Goal: Information Seeking & Learning: Learn about a topic

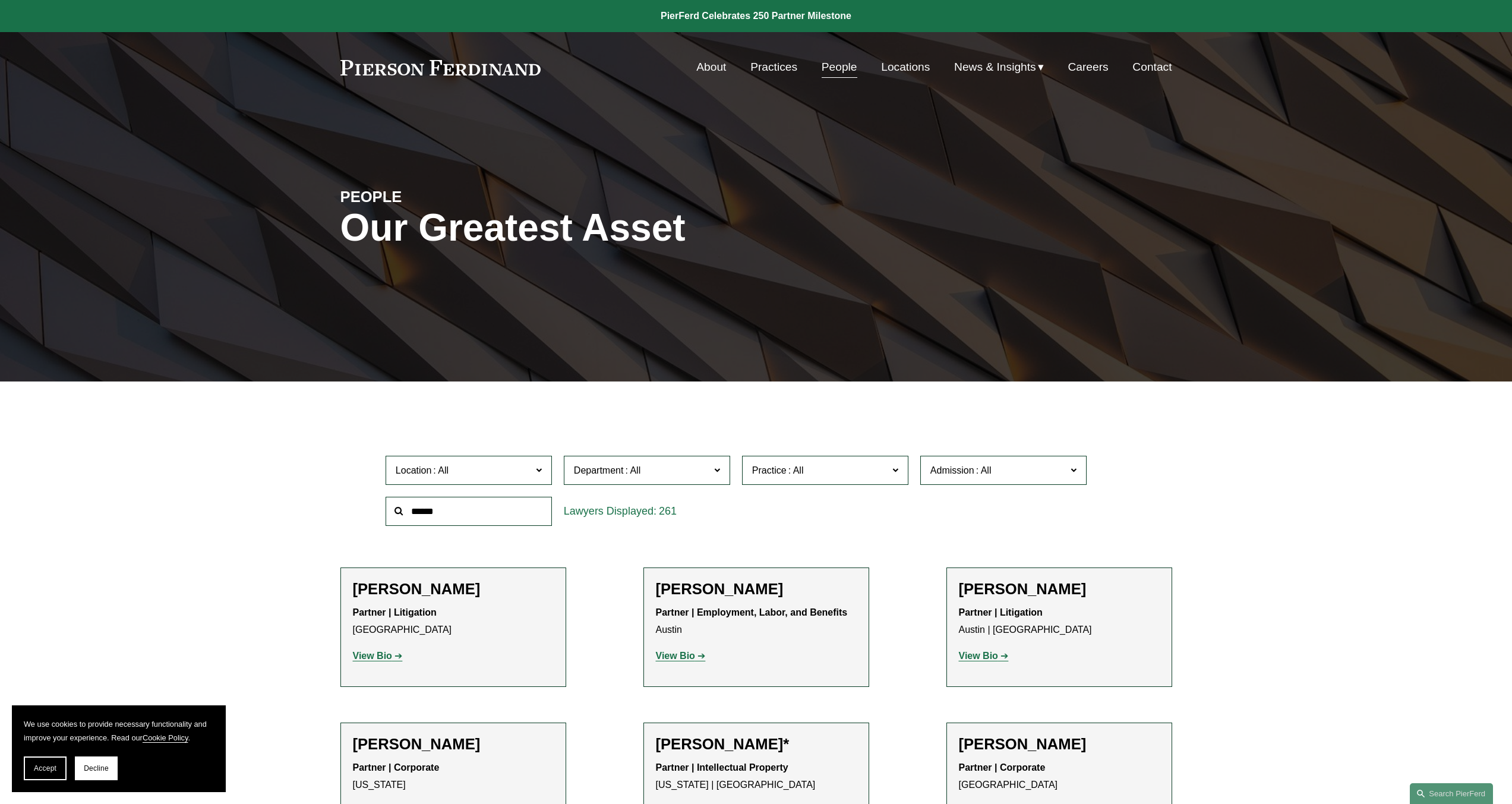
click at [780, 71] on link "Practices" at bounding box center [774, 67] width 47 height 22
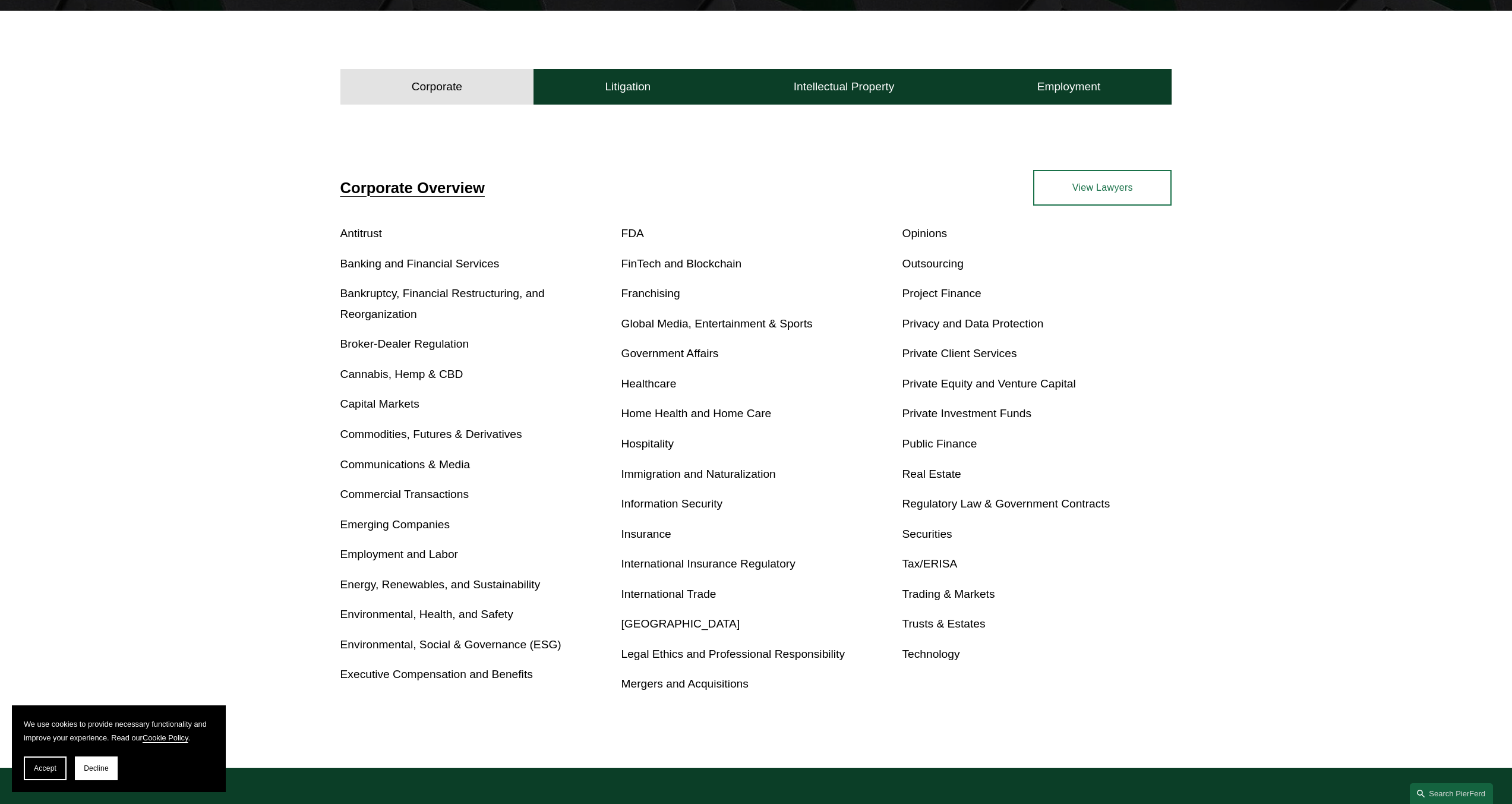
scroll to position [416, 0]
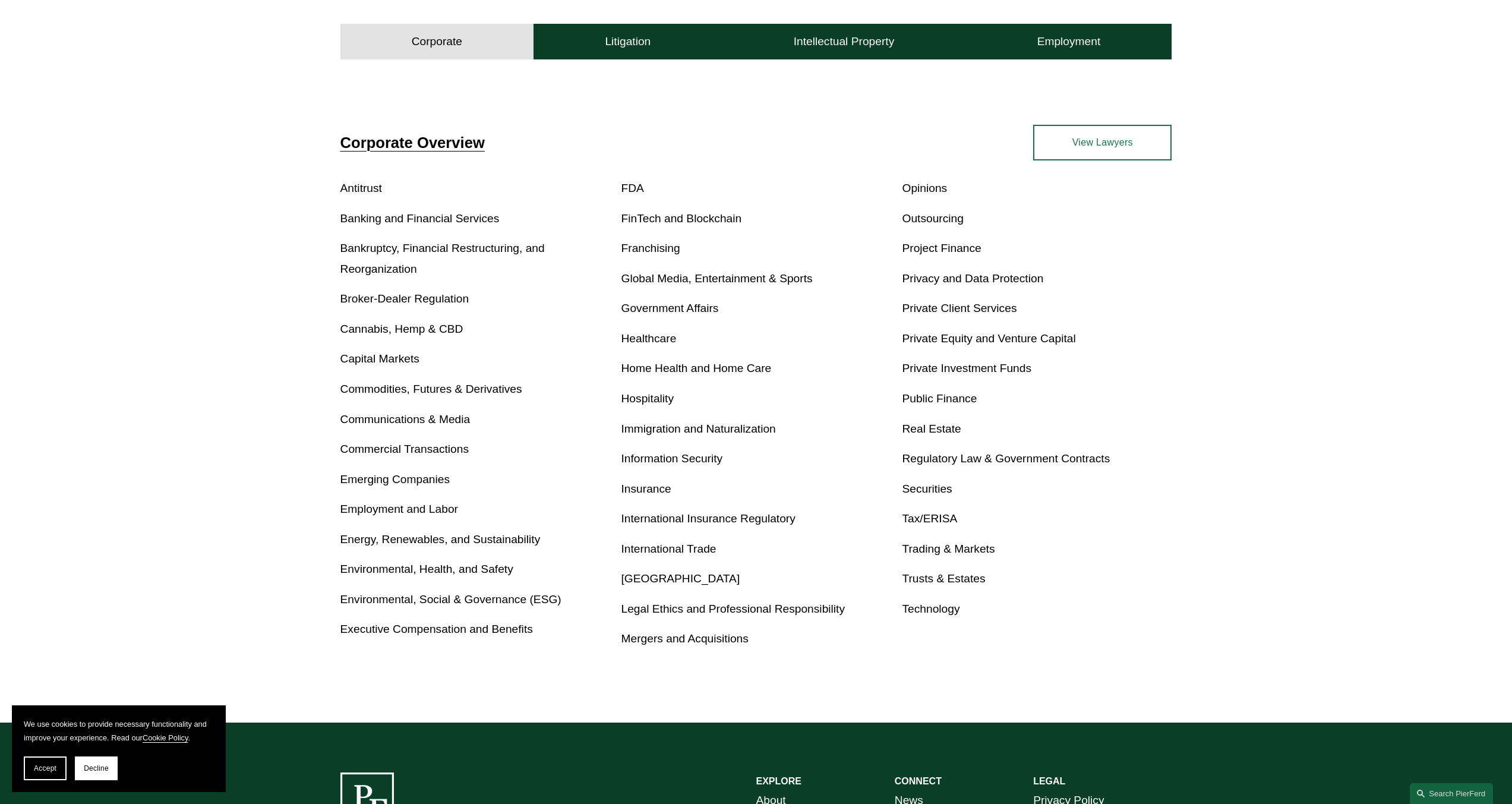
click at [1006, 335] on link "Private Equity and Venture Capital" at bounding box center [988, 338] width 174 height 13
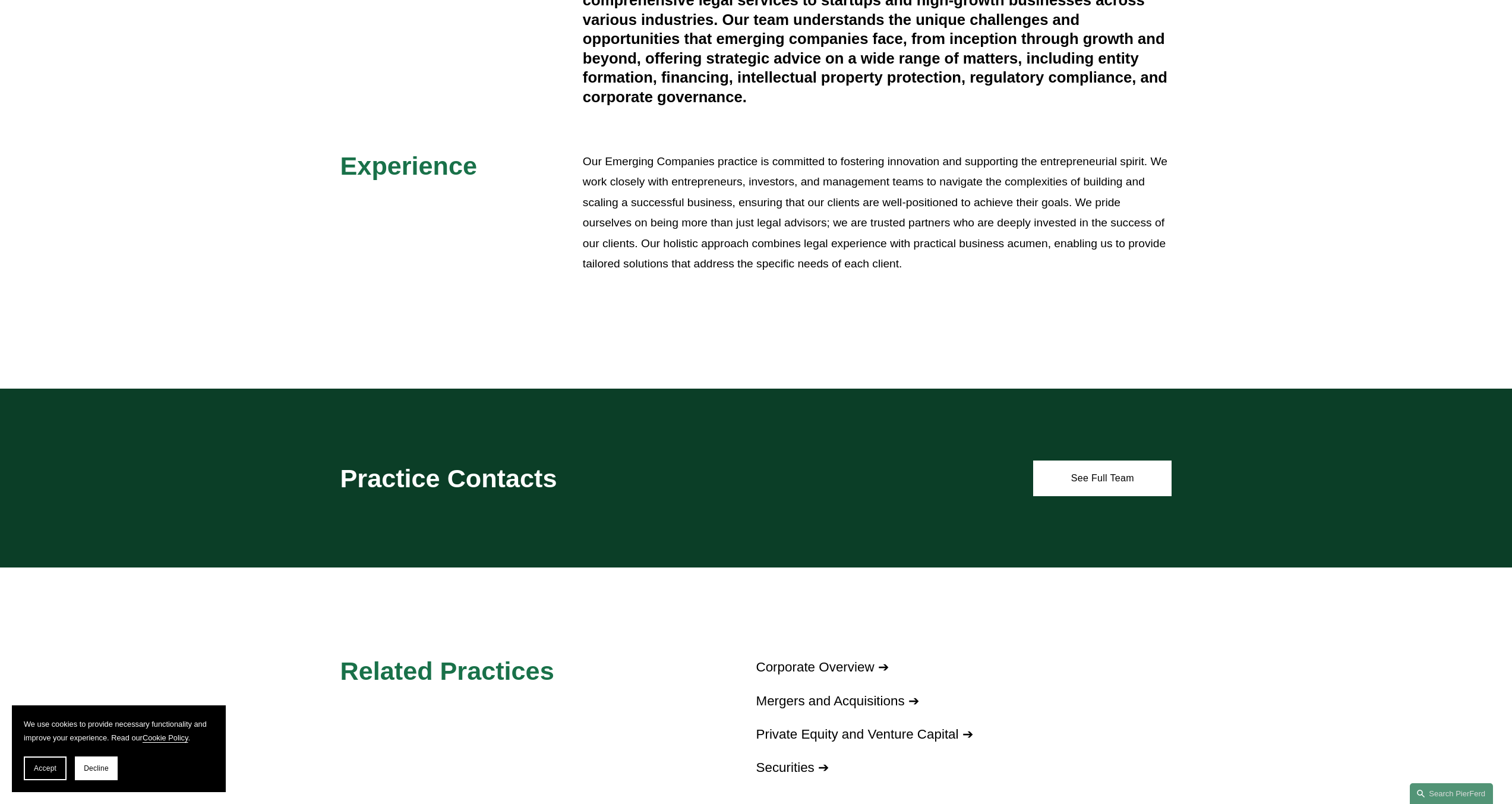
scroll to position [131, 0]
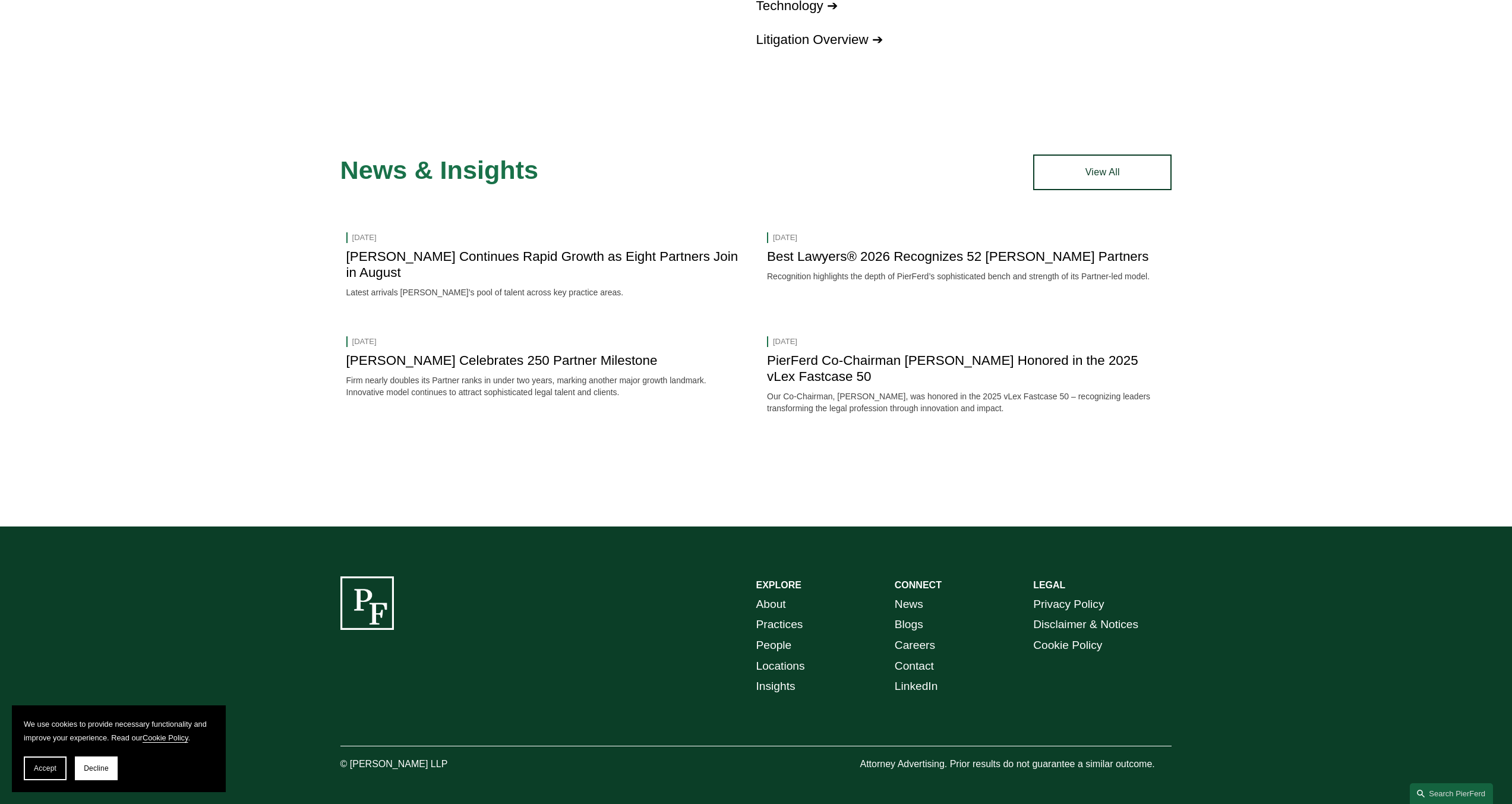
scroll to position [1723, 0]
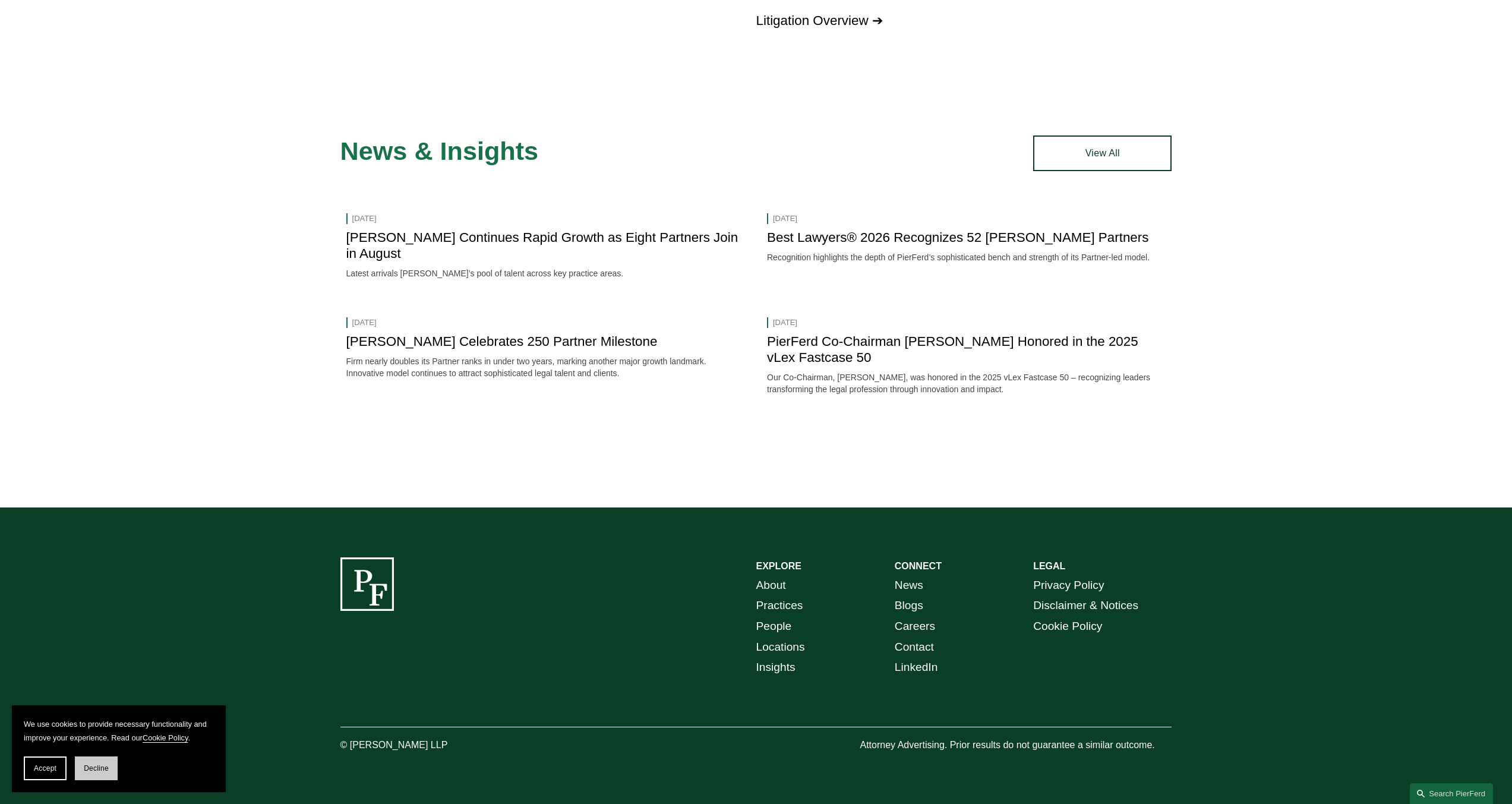
click at [104, 764] on span "Decline" at bounding box center [97, 768] width 25 height 8
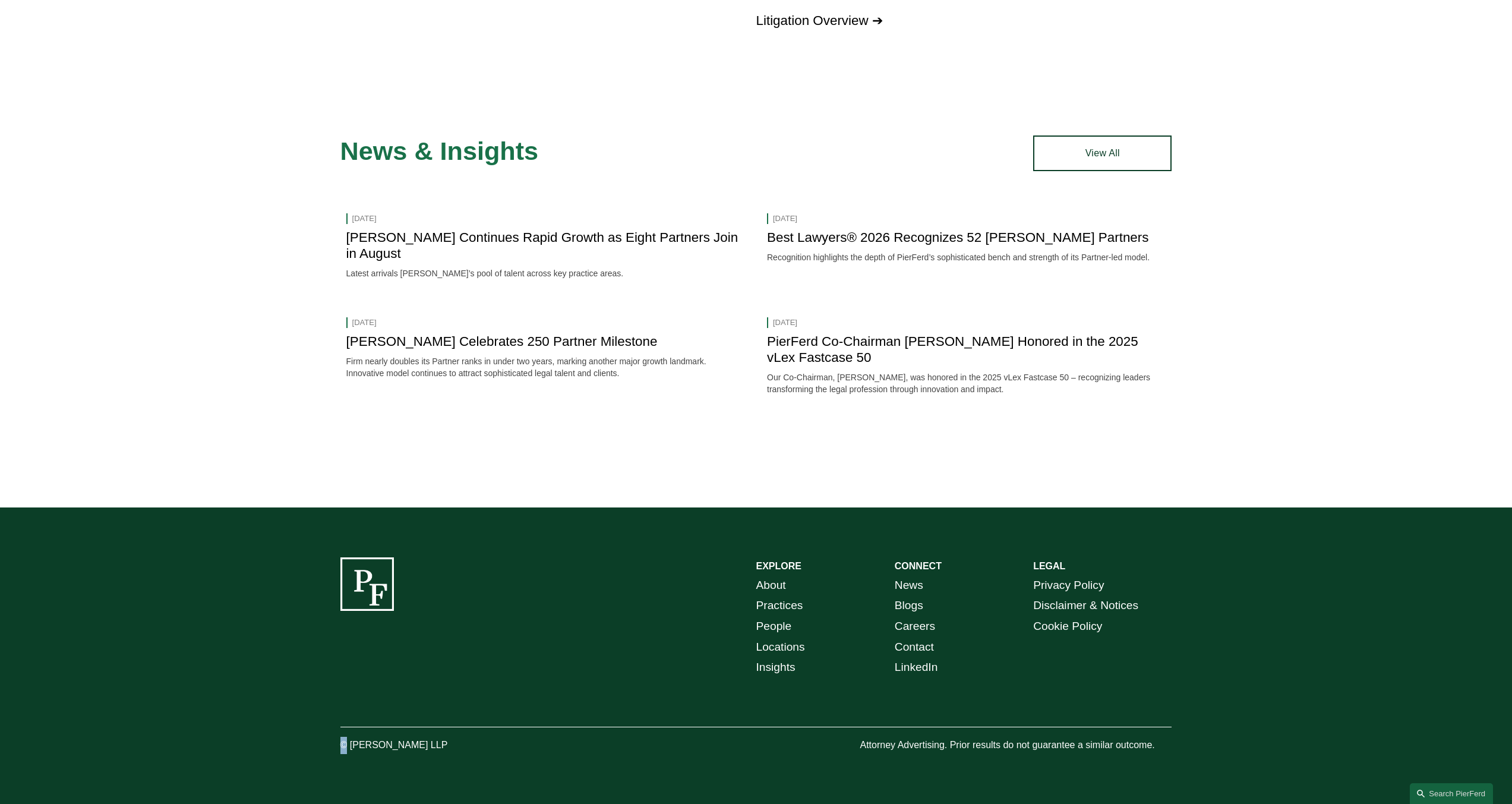
click at [104, 764] on div "EXPLORE CONNECT About Practices People Locations Insights News Blogs Careers Co…" at bounding box center [756, 656] width 1512 height 296
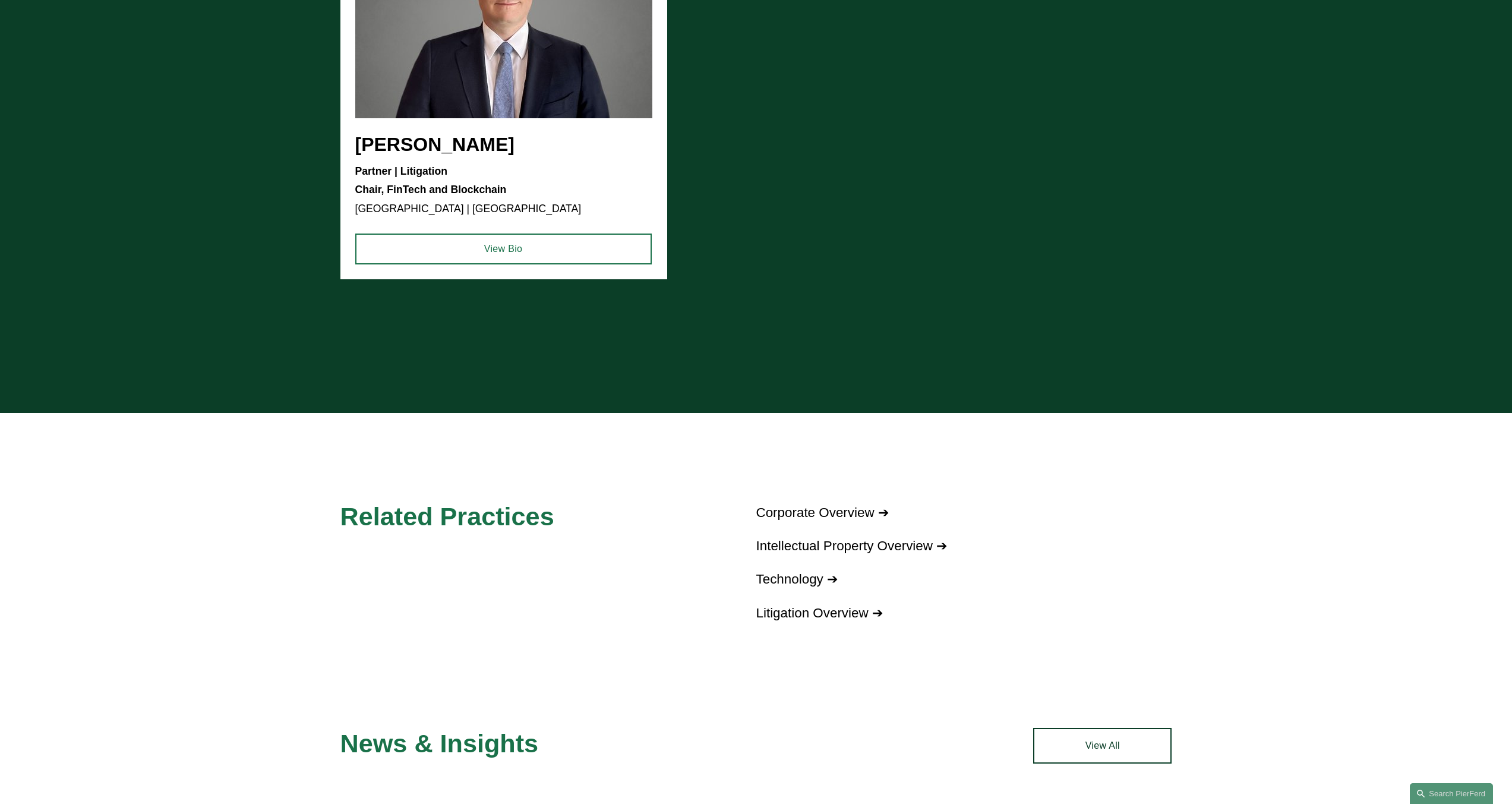
scroll to position [1069, 0]
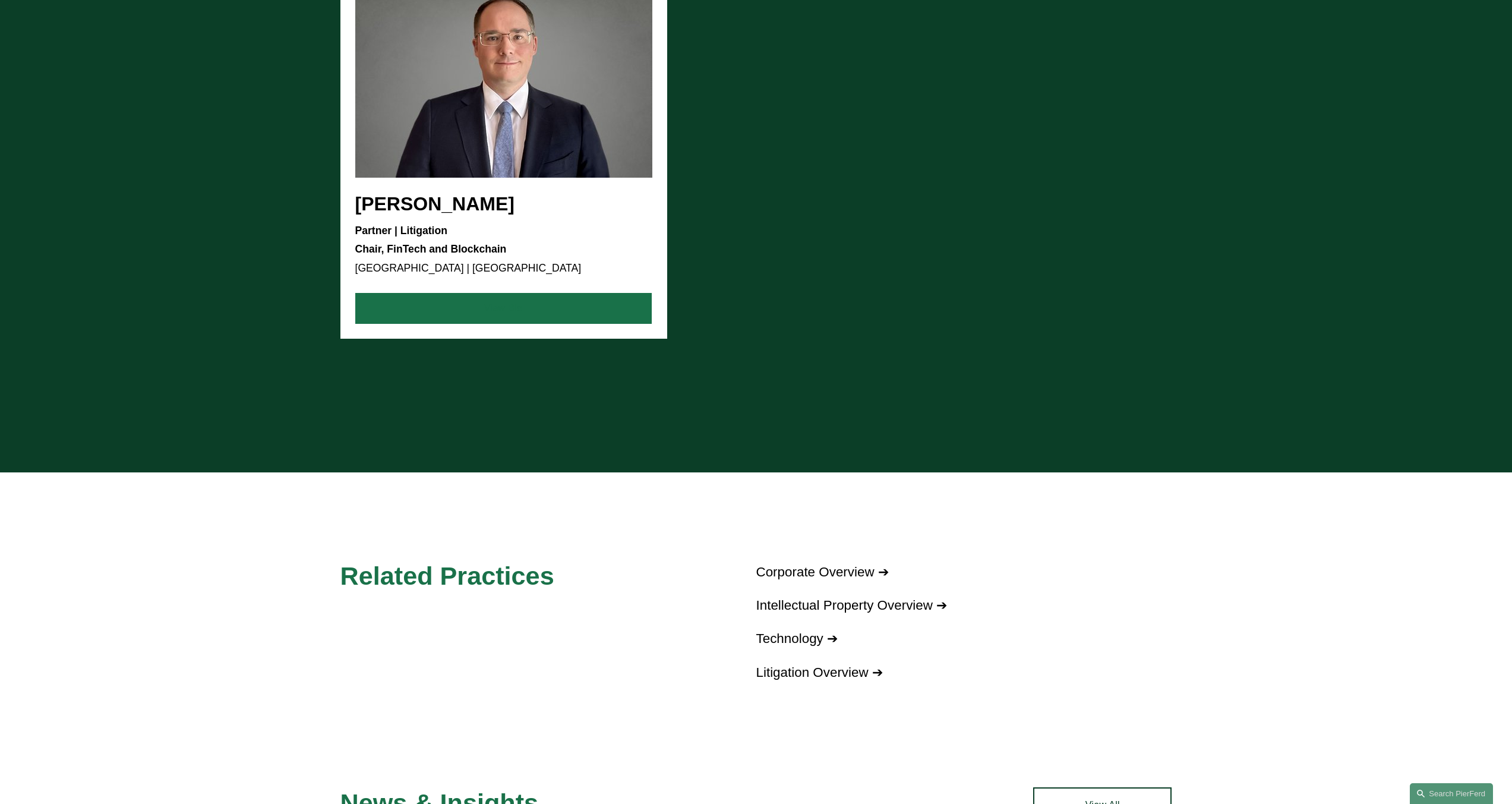
click at [514, 315] on link "View Bio" at bounding box center [503, 308] width 296 height 31
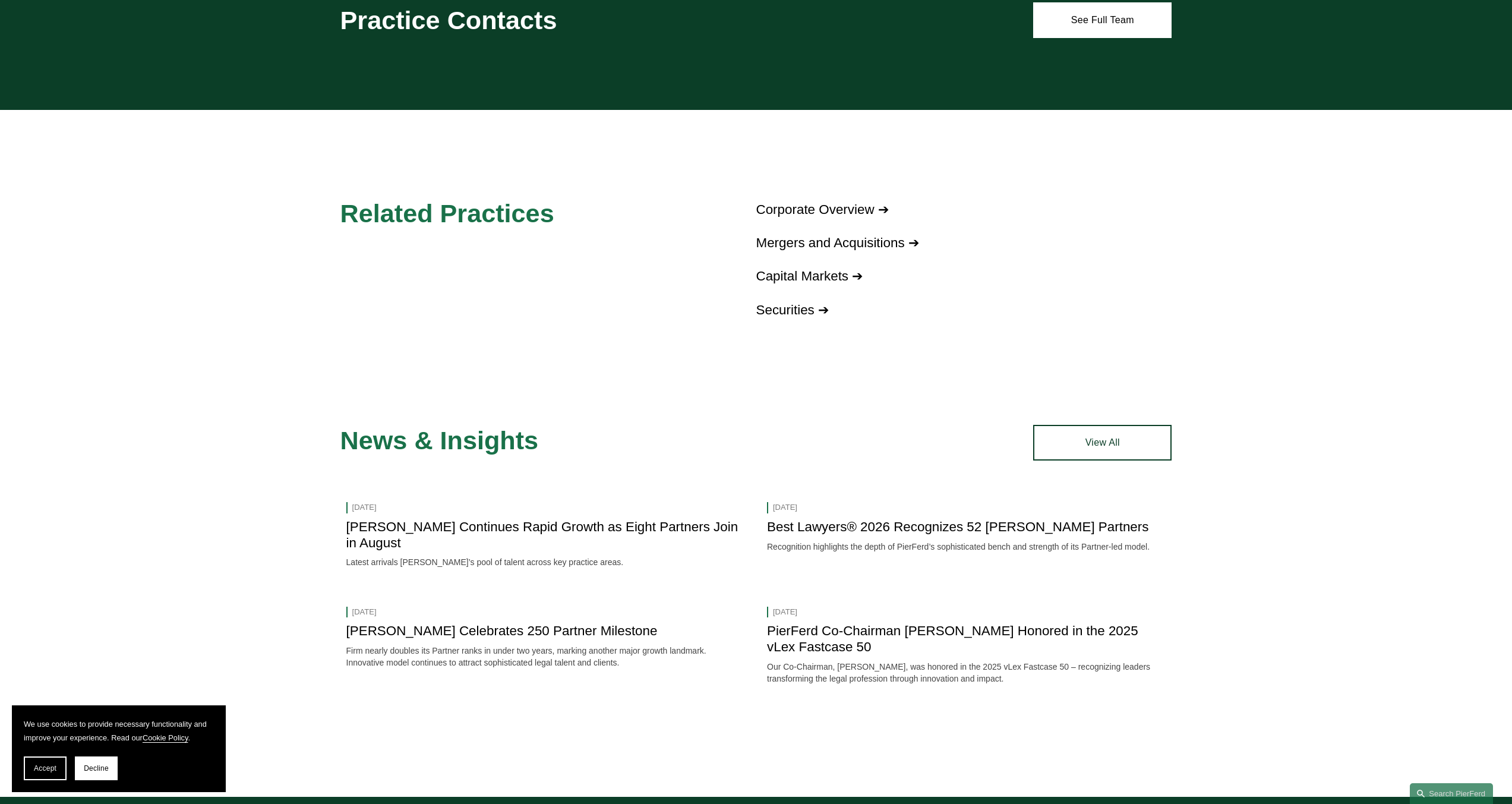
scroll to position [1011, 0]
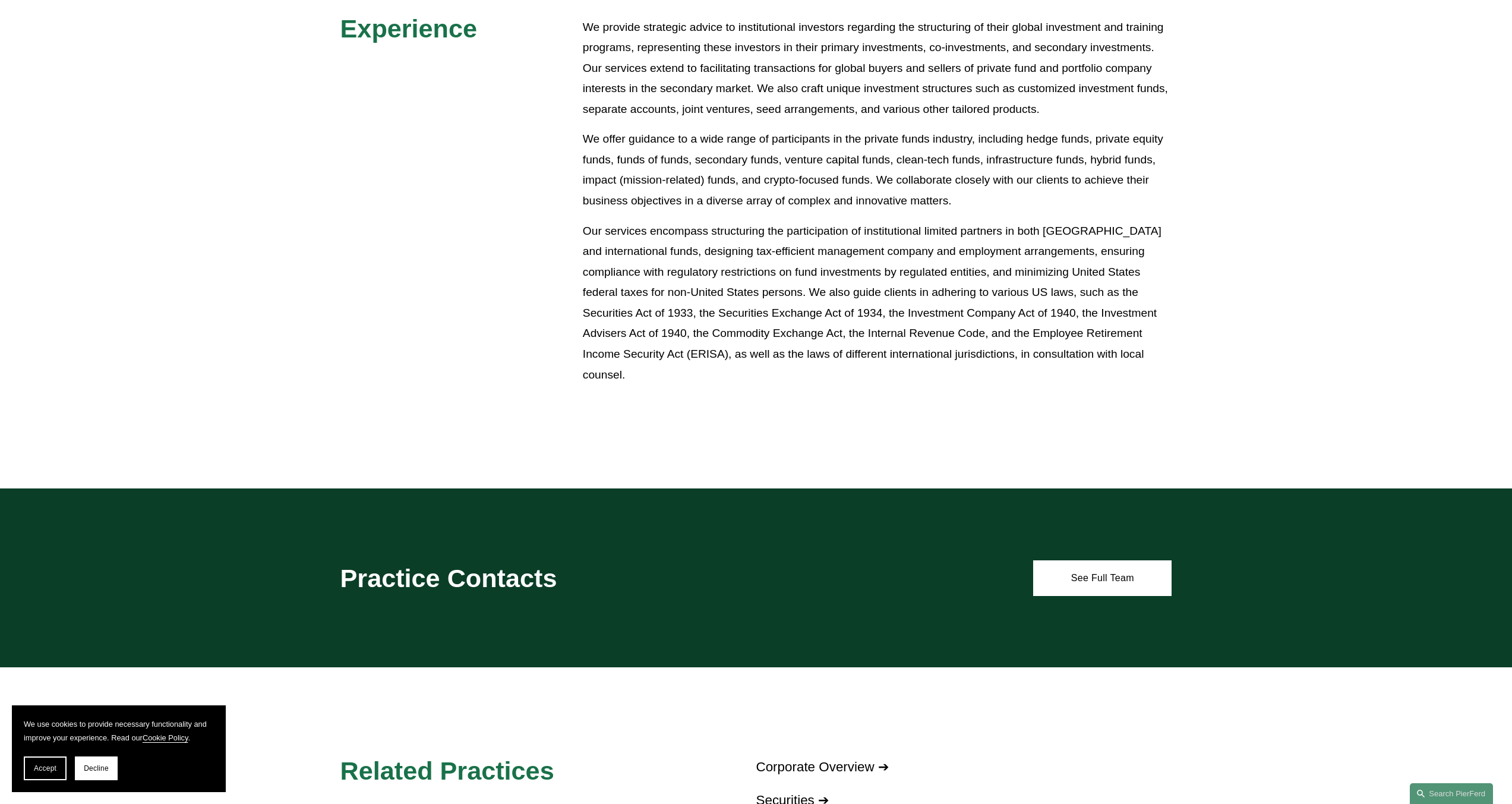
scroll to position [595, 0]
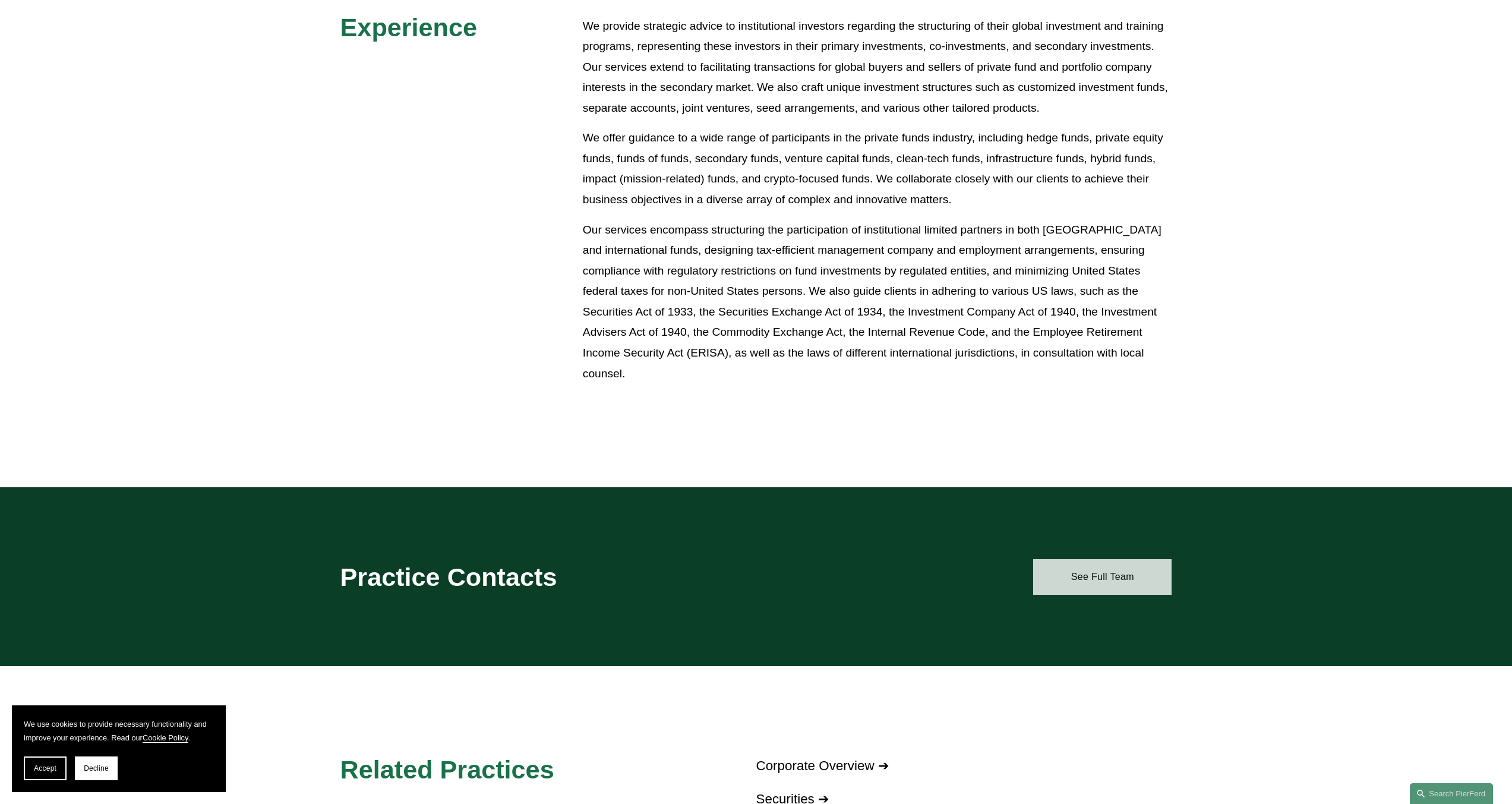
click at [1074, 564] on link "See Full Team" at bounding box center [1102, 577] width 139 height 36
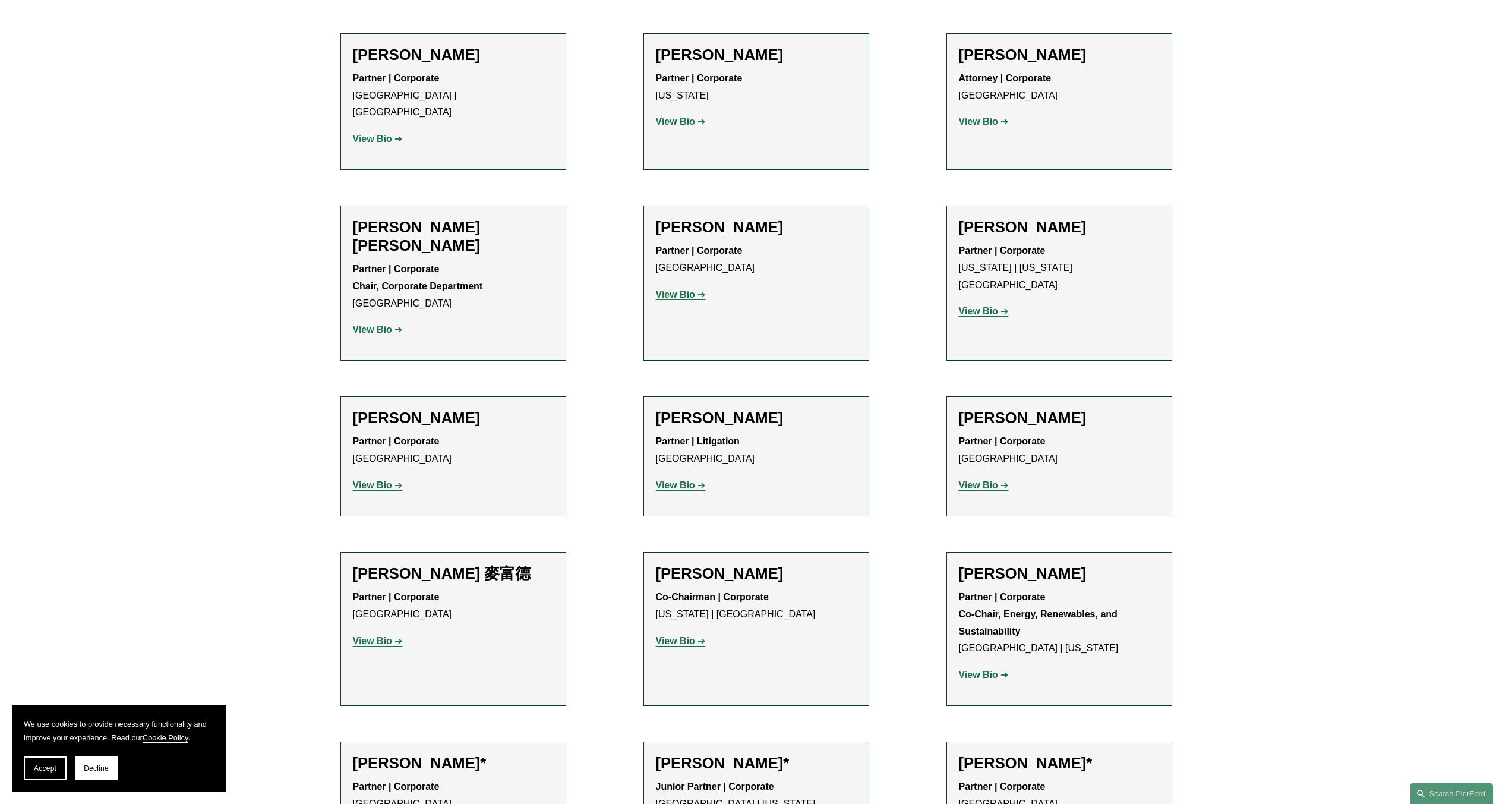
scroll to position [535, 0]
click at [1000, 305] on link "View Bio" at bounding box center [983, 310] width 50 height 10
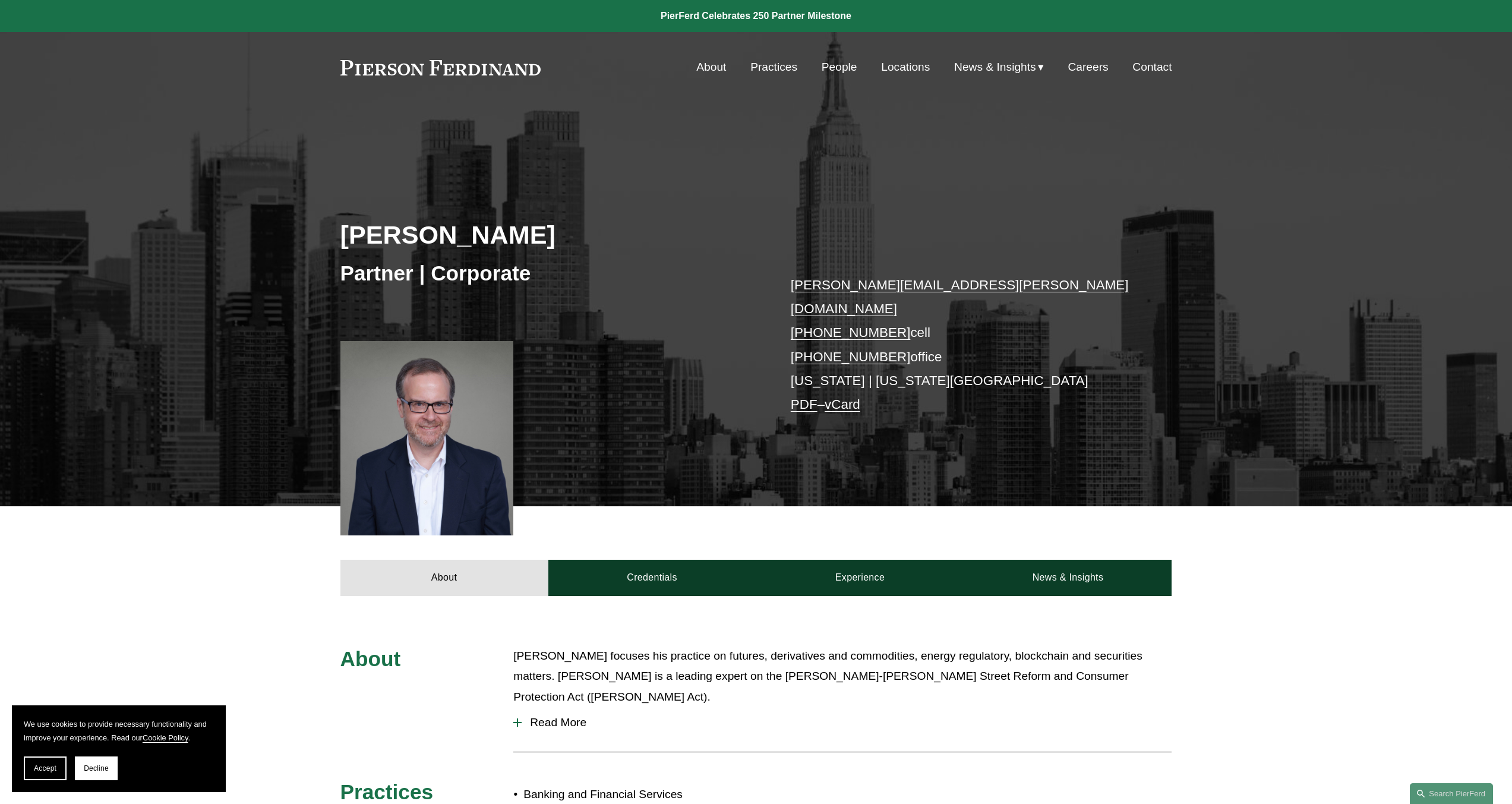
click at [915, 70] on link "Locations" at bounding box center [906, 67] width 49 height 22
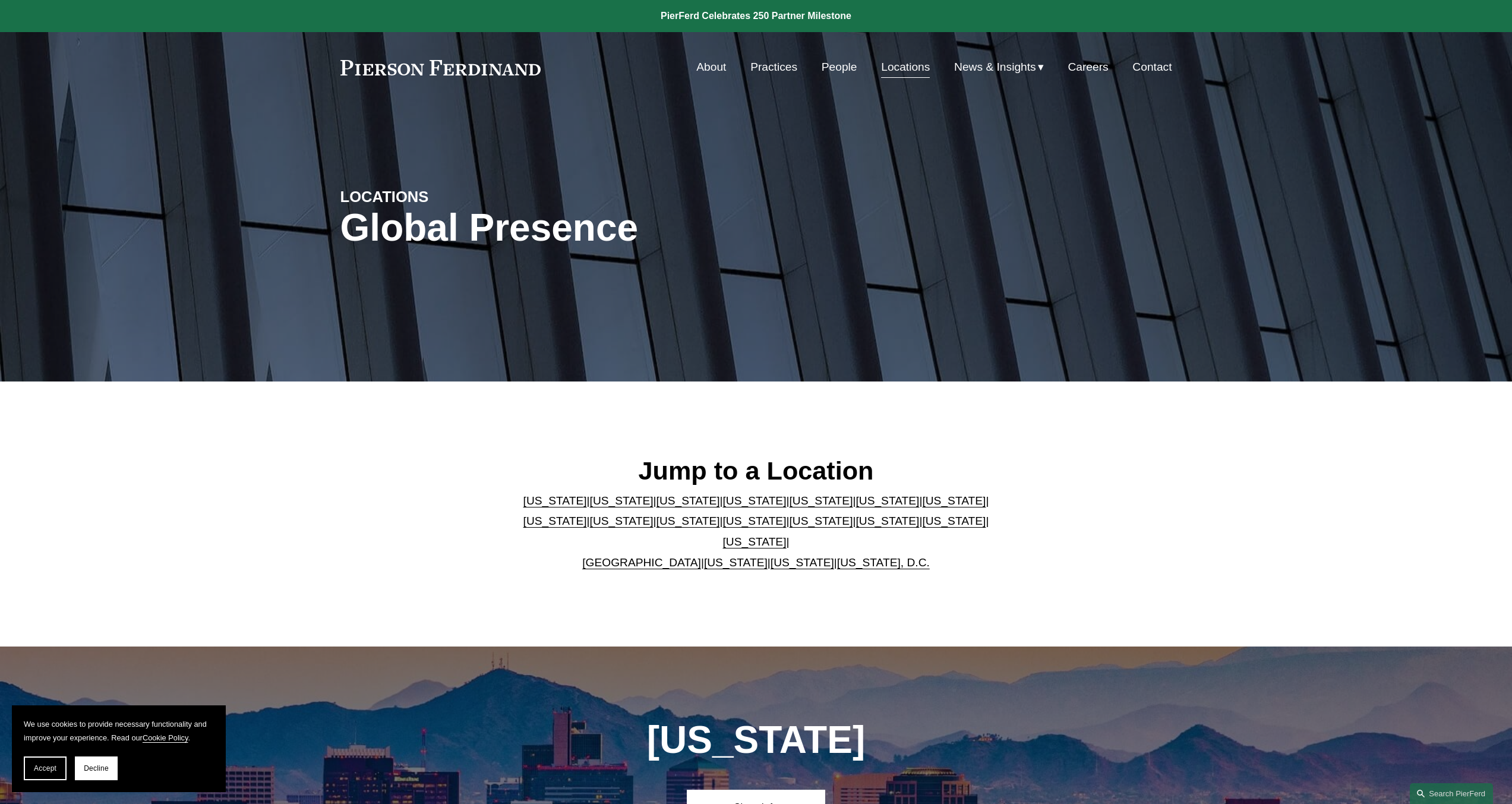
click at [789, 507] on link "[US_STATE]" at bounding box center [820, 501] width 64 height 13
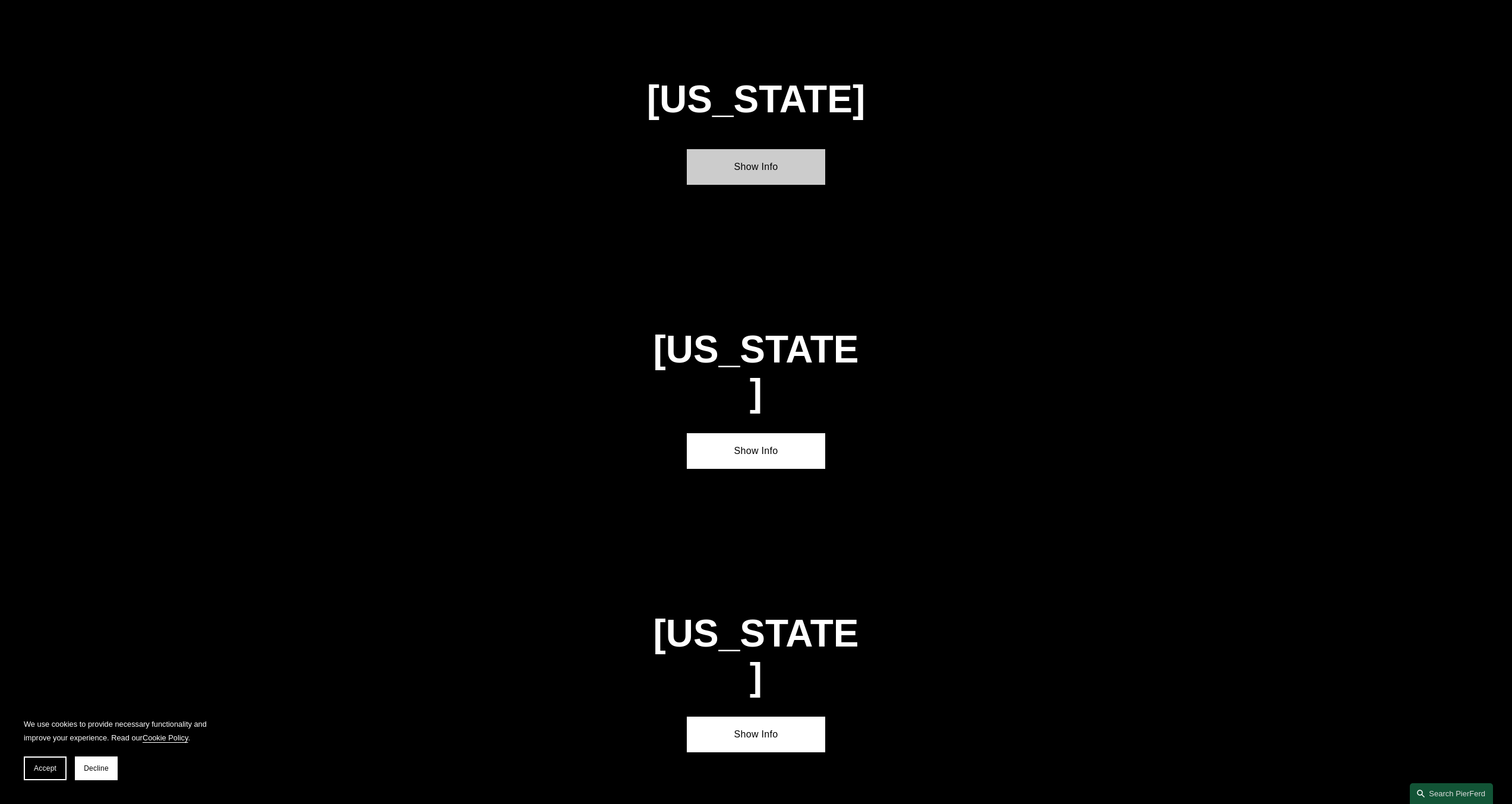
scroll to position [1649, 0]
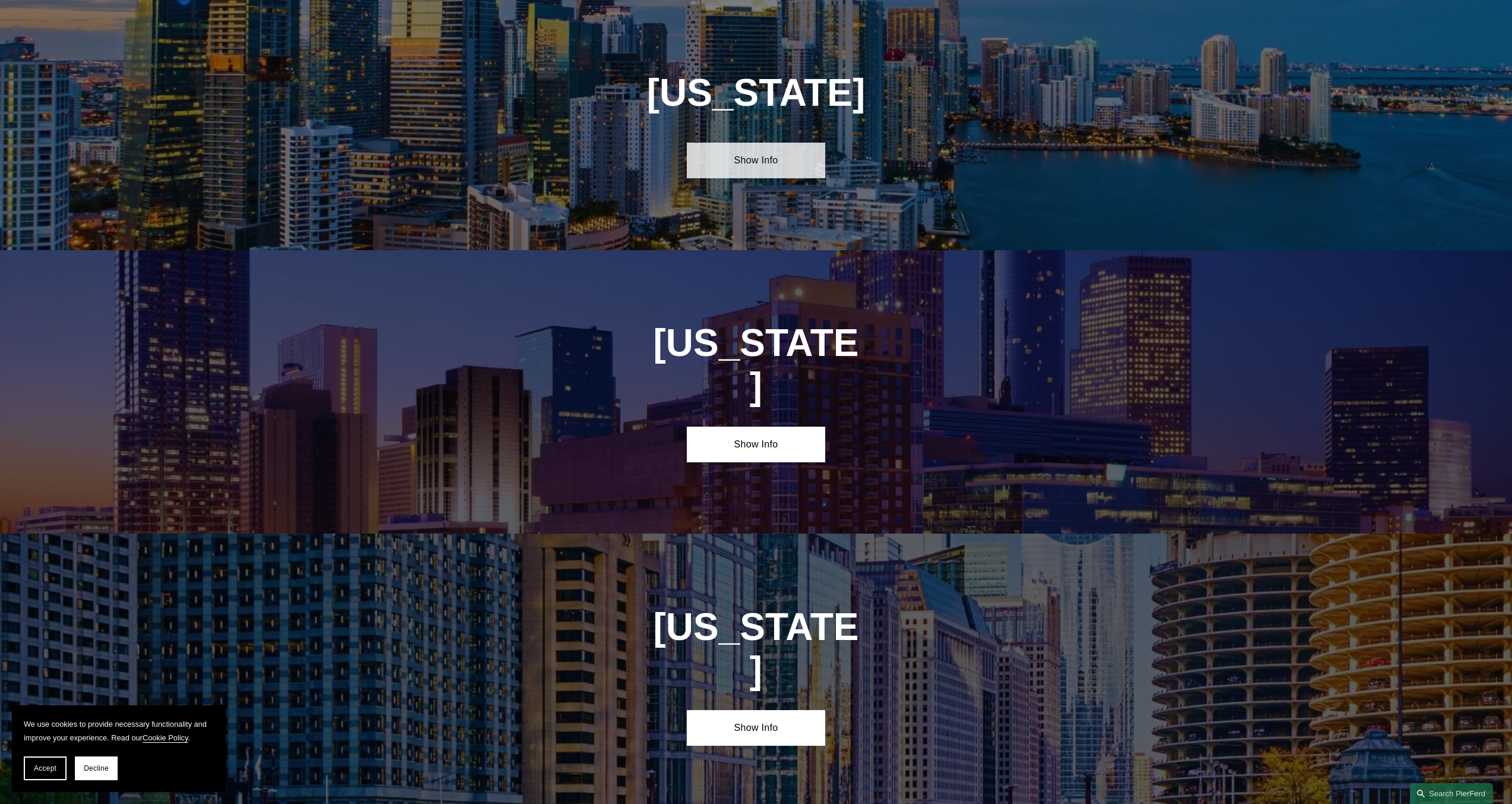
click at [783, 155] on link "Show Info" at bounding box center [756, 160] width 139 height 36
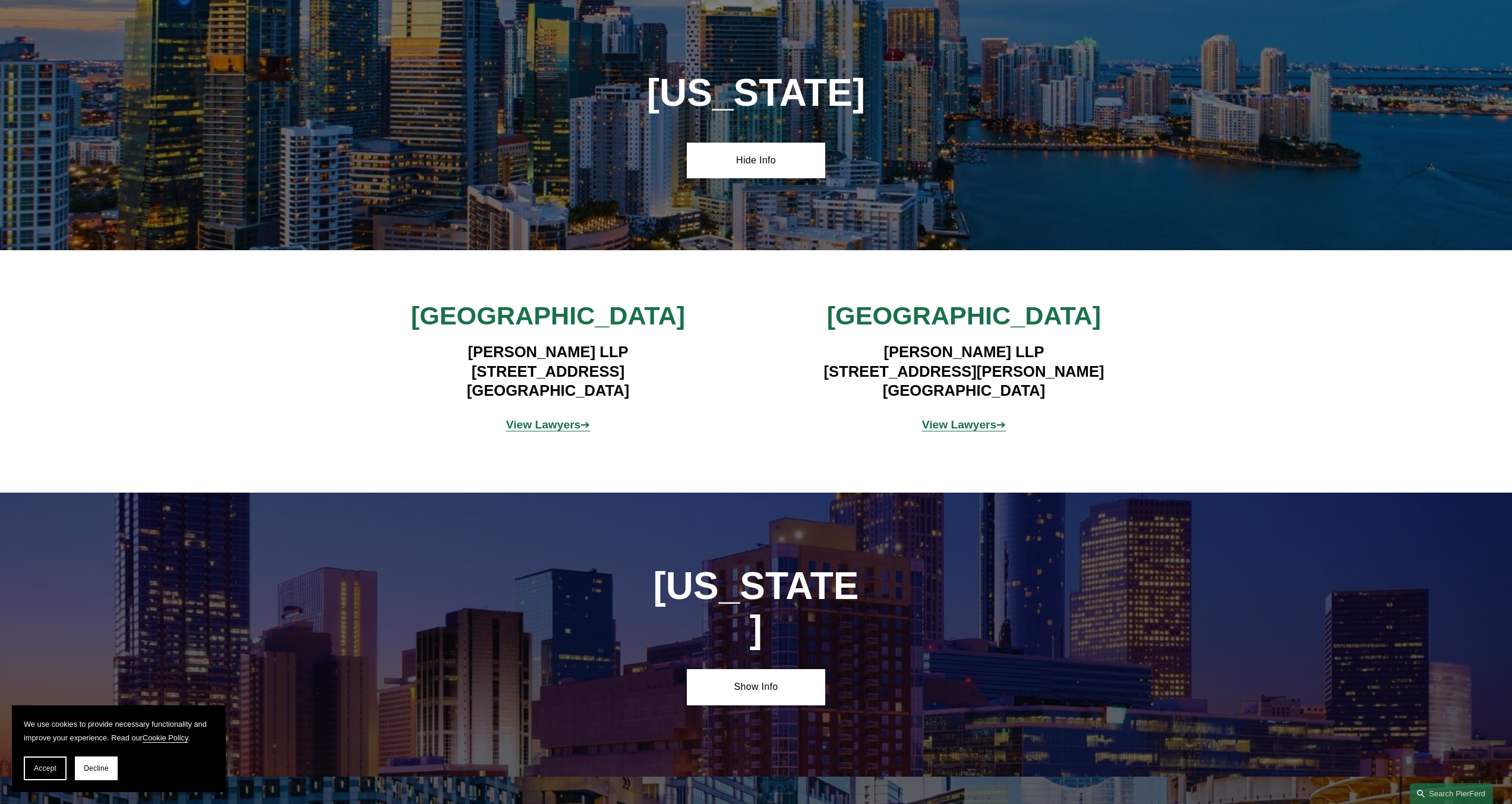
click at [573, 428] on strong "View Lawyers" at bounding box center [543, 424] width 75 height 13
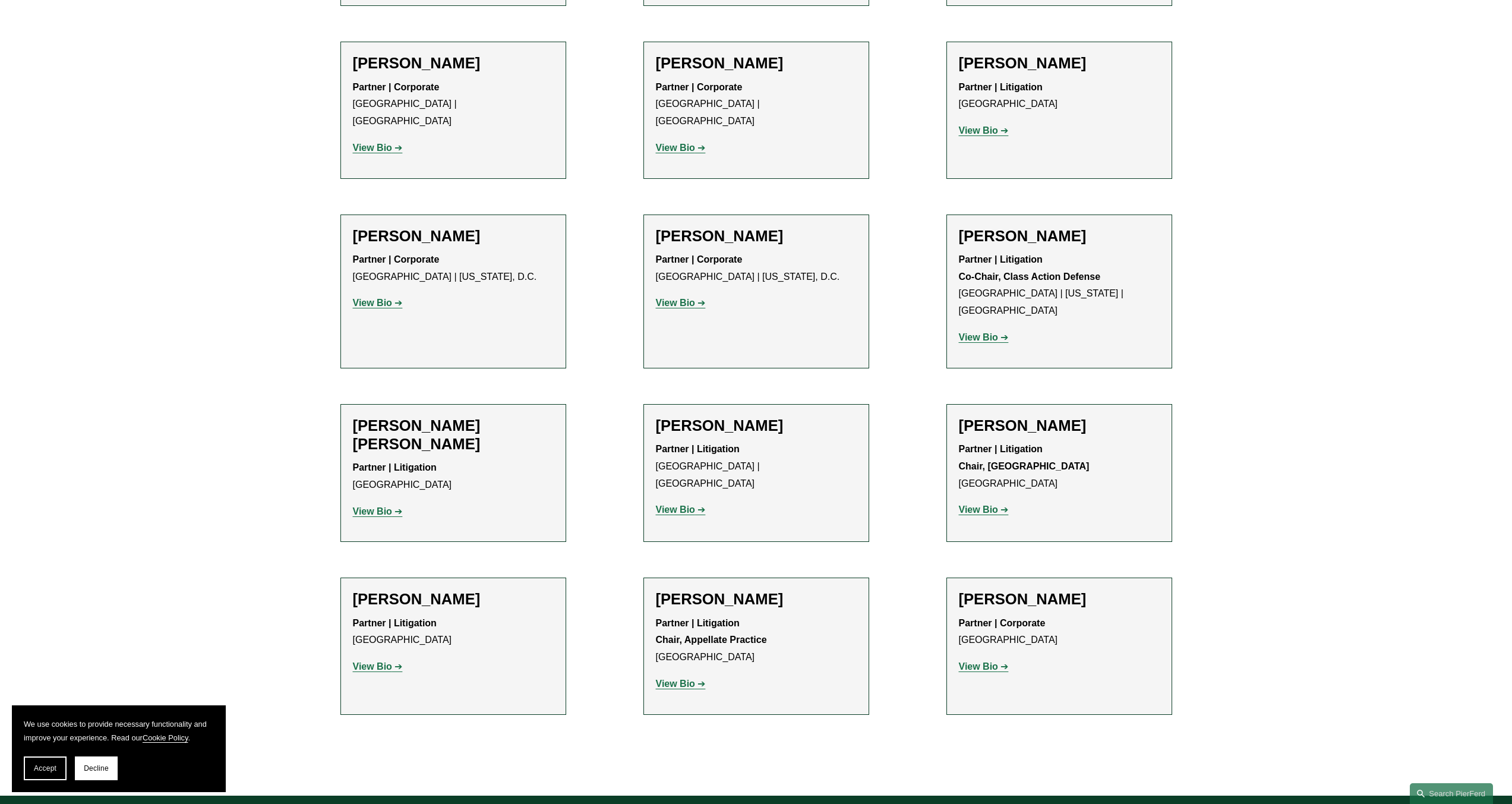
scroll to position [892, 0]
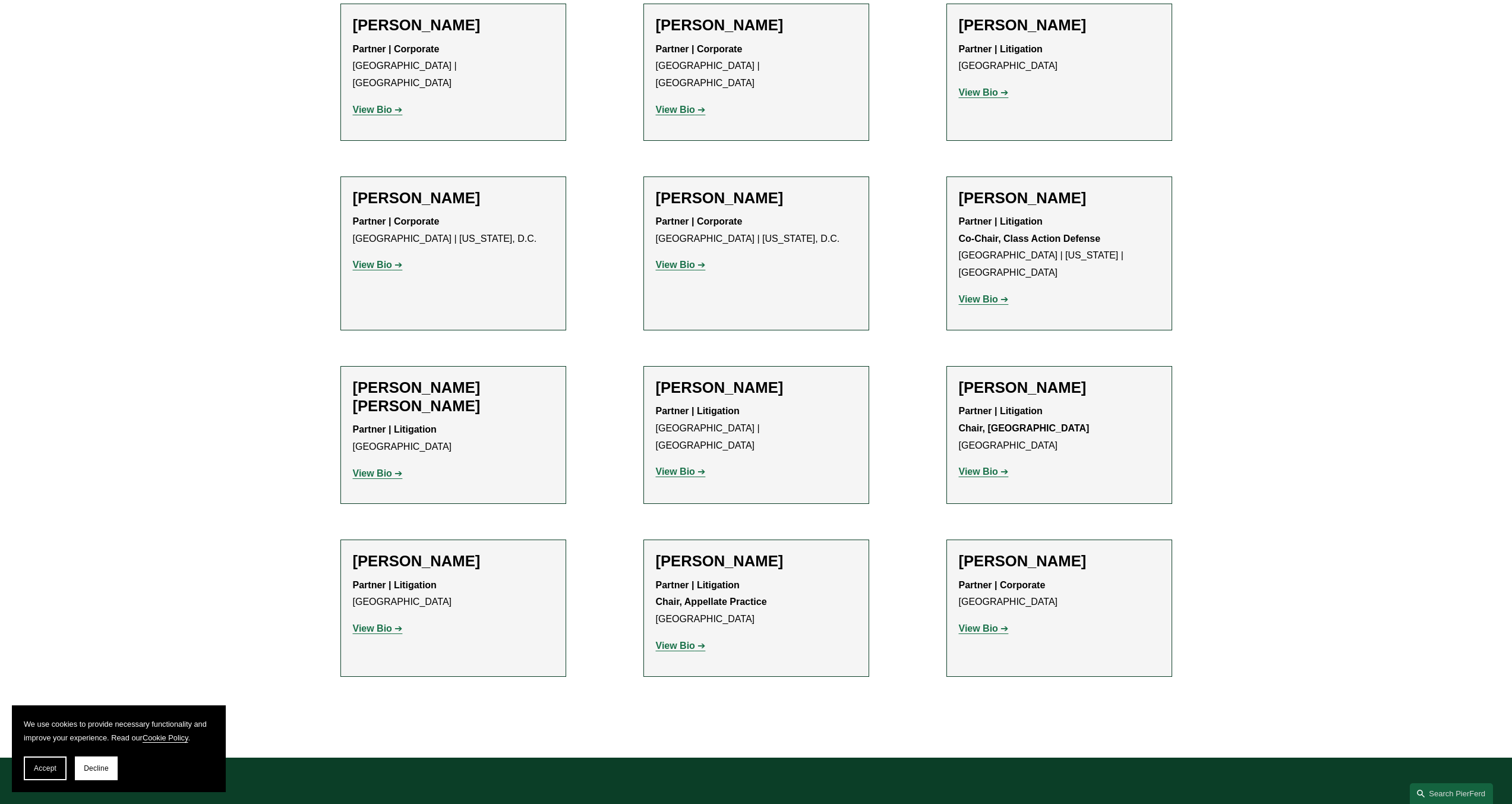
click at [1000, 623] on link "View Bio" at bounding box center [983, 628] width 50 height 10
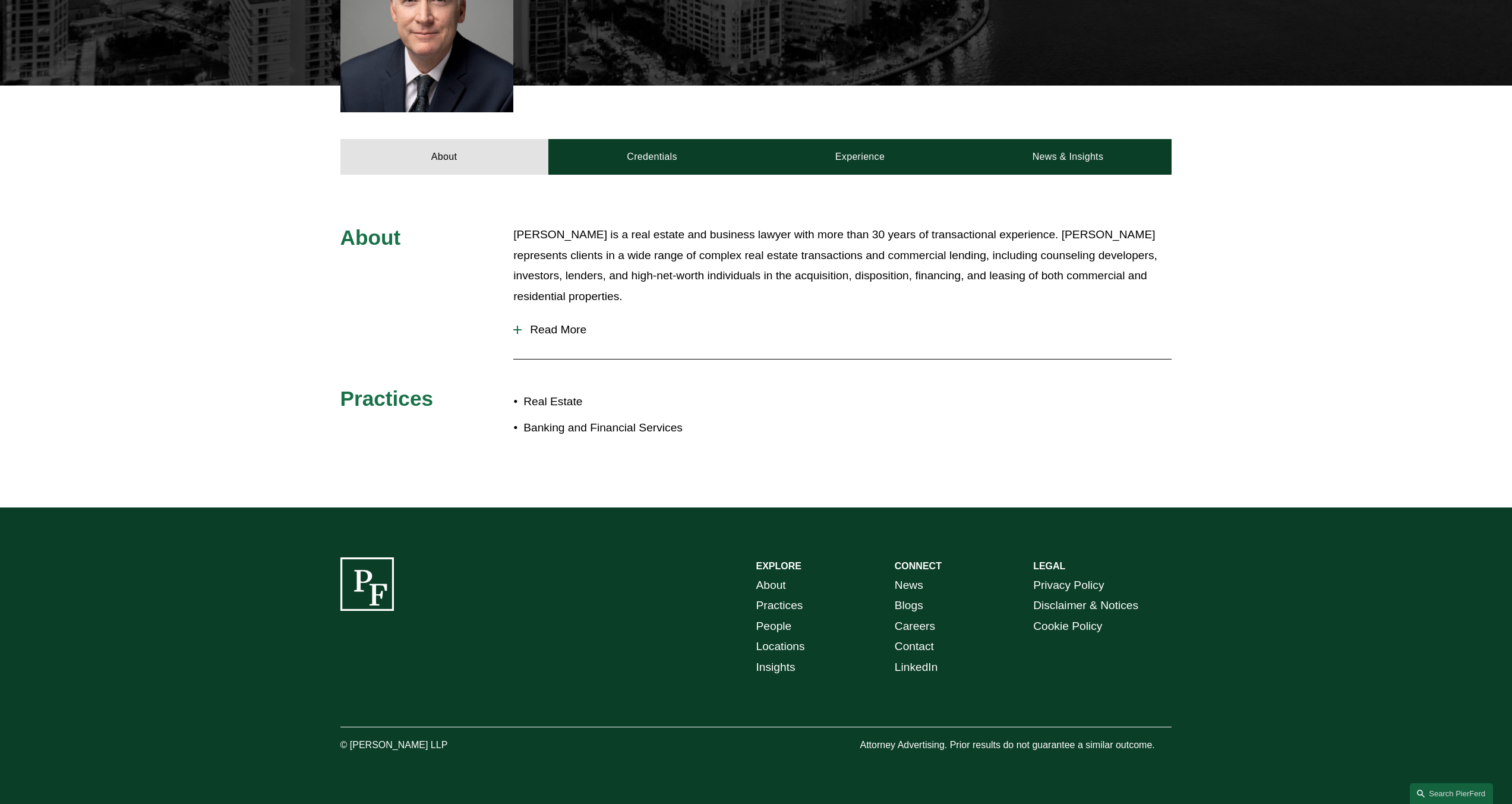
scroll to position [403, 0]
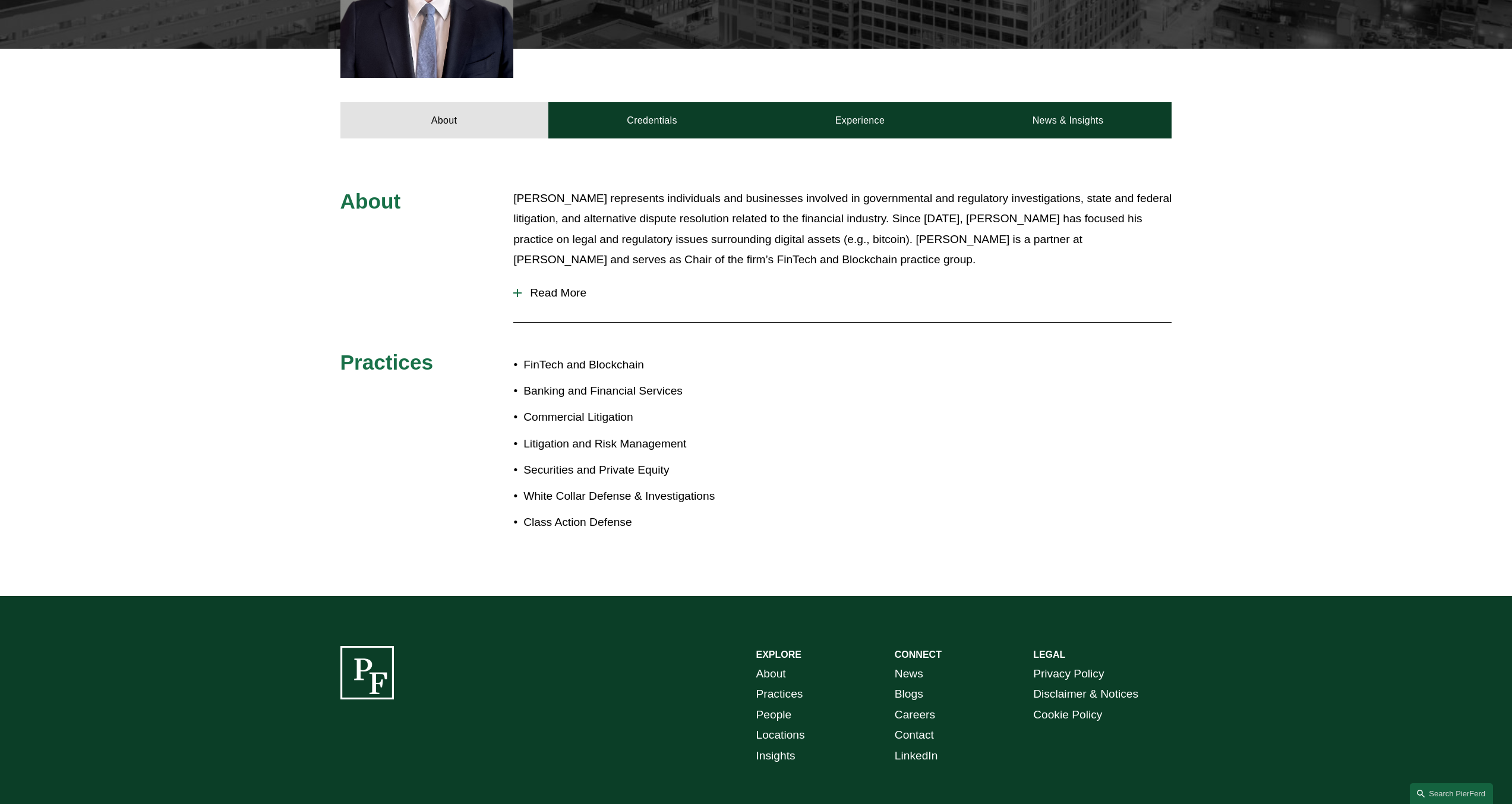
scroll to position [535, 0]
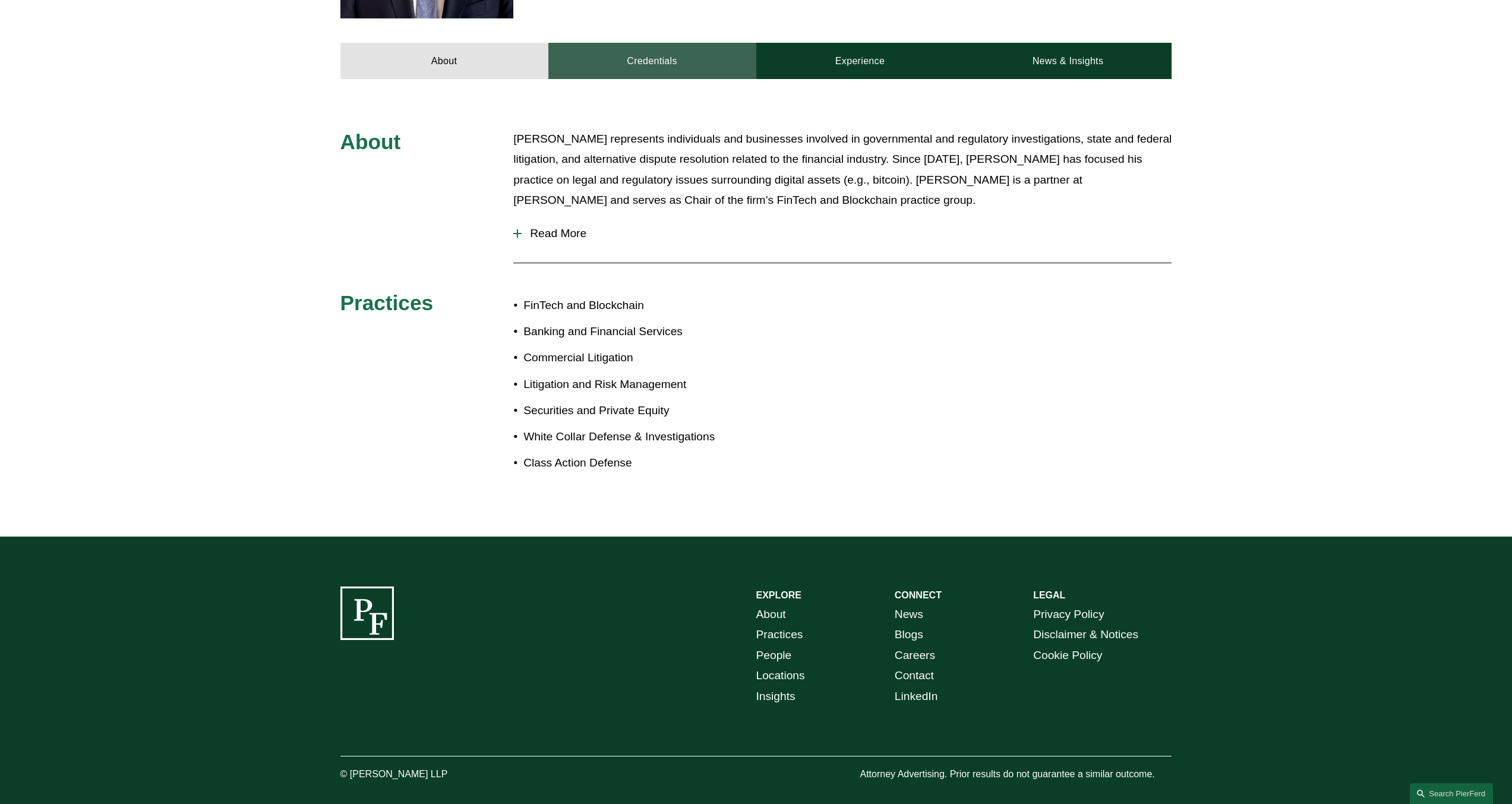
click at [657, 43] on link "Credentials" at bounding box center [652, 60] width 208 height 36
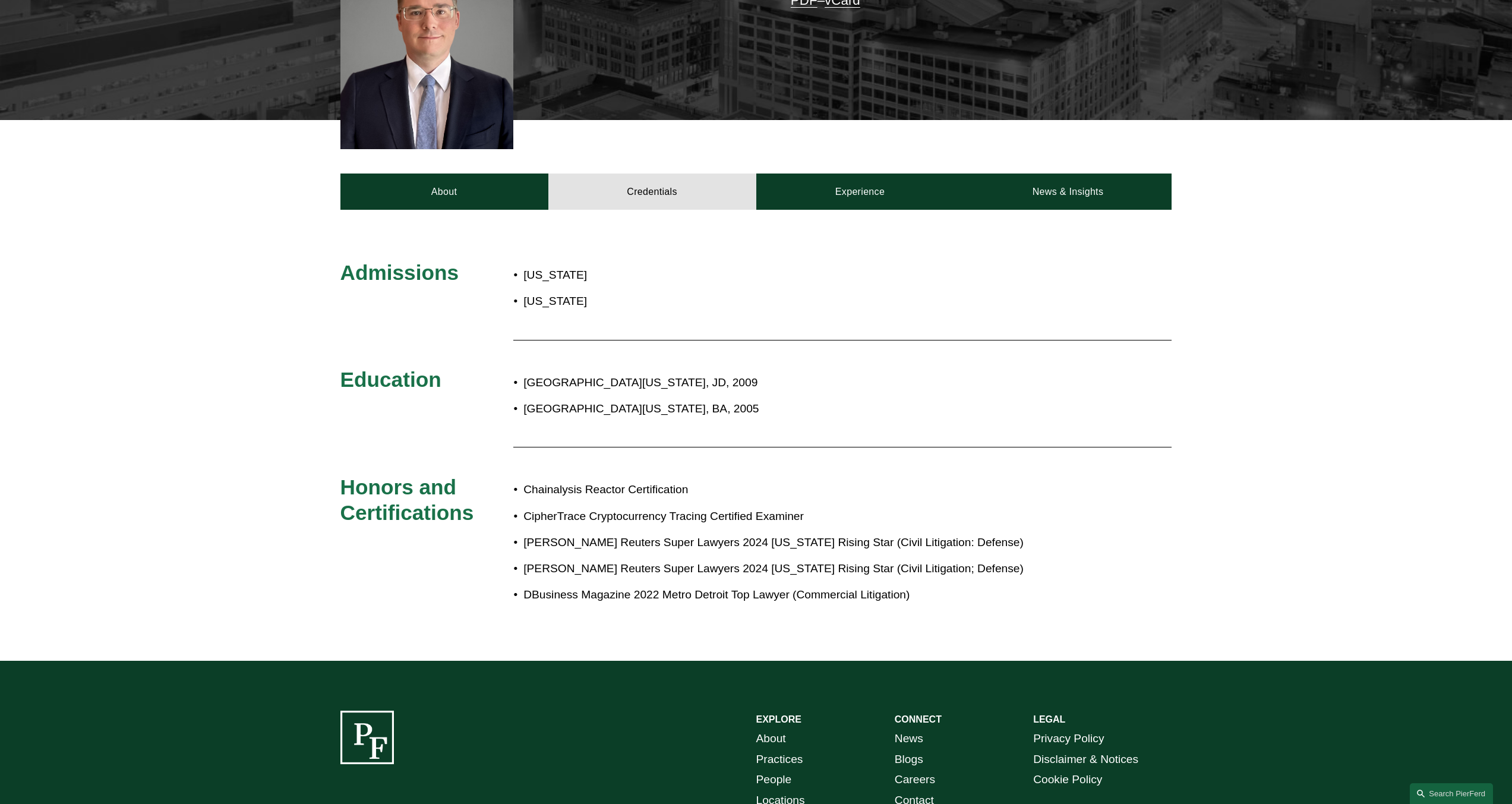
scroll to position [416, 0]
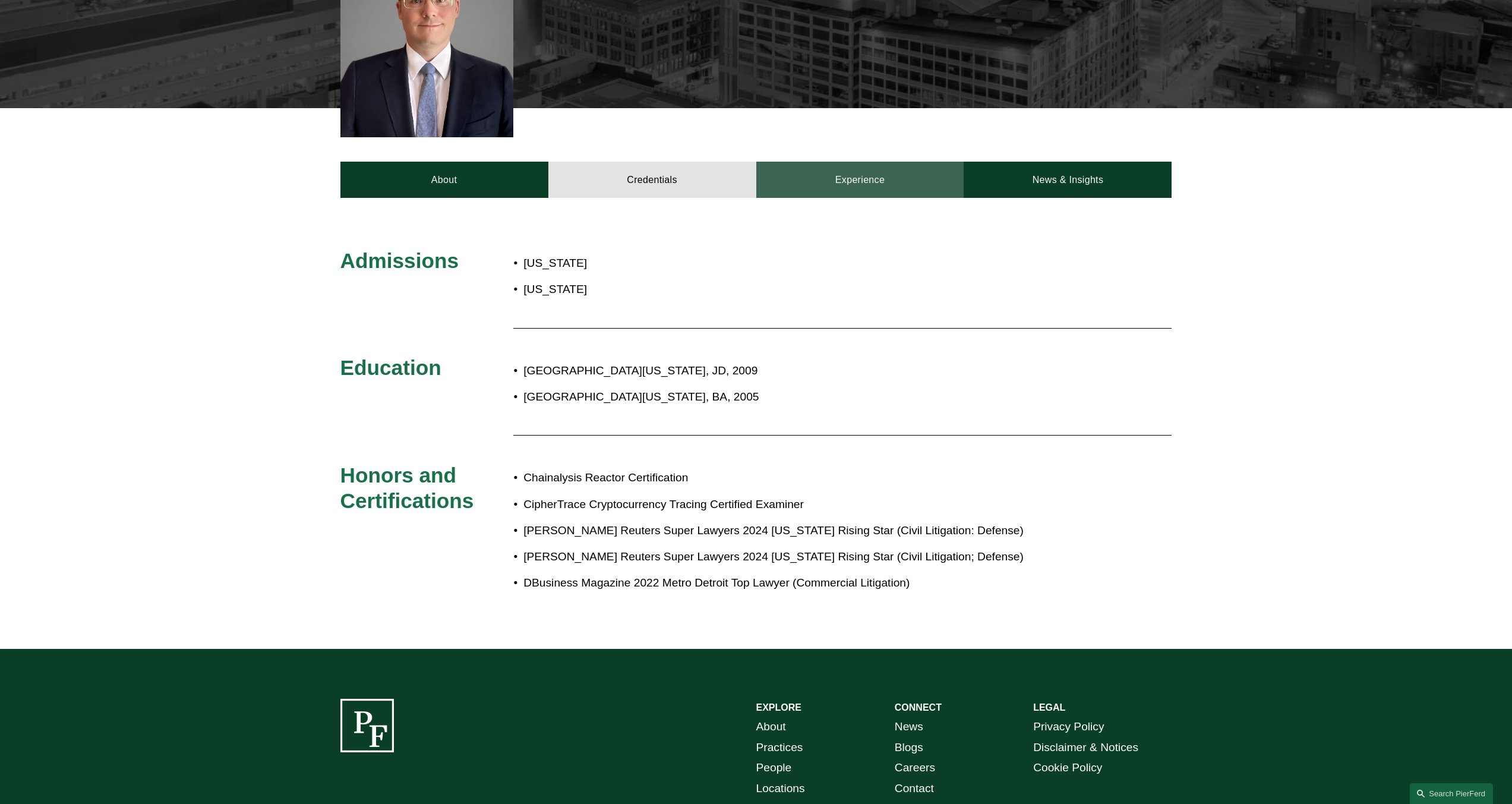
click at [885, 162] on link "Experience" at bounding box center [860, 179] width 208 height 36
